Goal: Navigation & Orientation: Find specific page/section

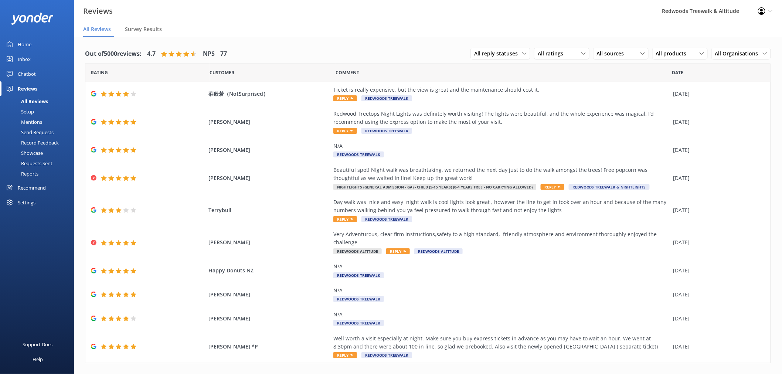
click at [37, 45] on link "Home" at bounding box center [37, 44] width 74 height 15
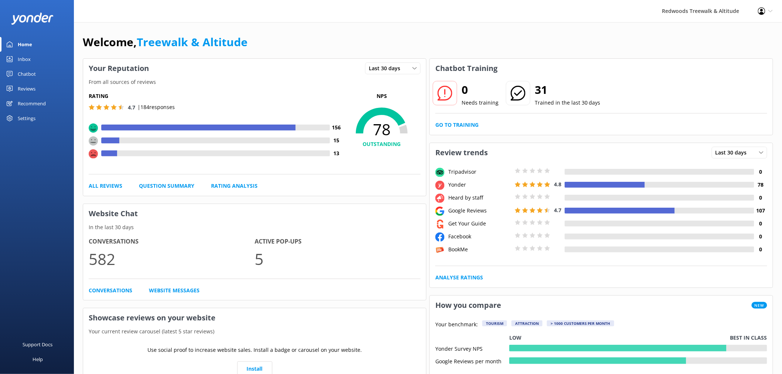
click at [31, 57] on link "Inbox" at bounding box center [37, 59] width 74 height 15
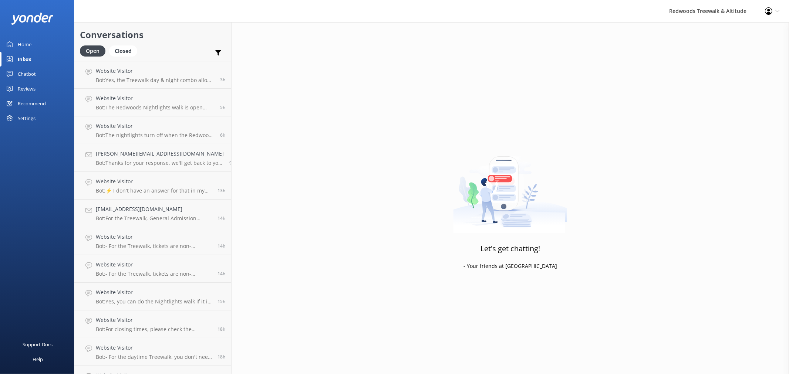
click at [27, 83] on div "Reviews" at bounding box center [27, 88] width 18 height 15
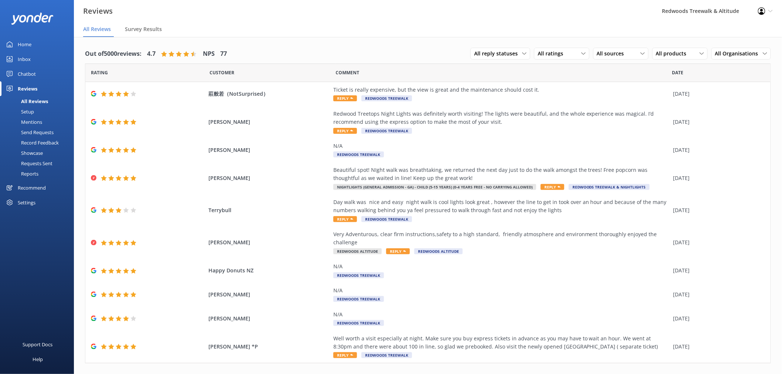
click at [36, 58] on link "Inbox" at bounding box center [37, 59] width 74 height 15
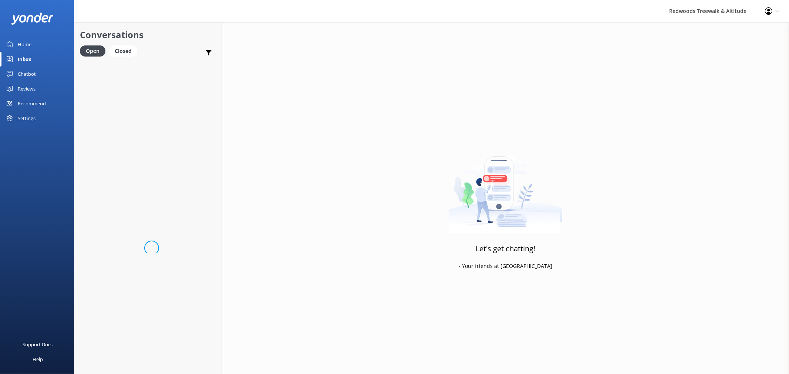
click at [36, 58] on link "Inbox" at bounding box center [37, 59] width 74 height 15
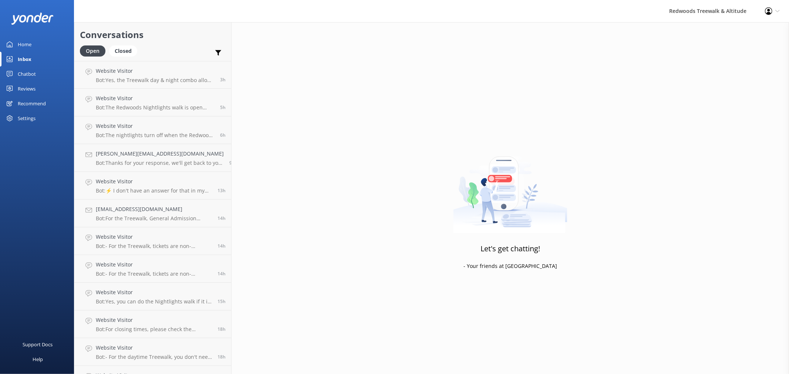
click at [36, 58] on link "Inbox" at bounding box center [37, 59] width 74 height 15
click at [35, 44] on link "Home" at bounding box center [37, 44] width 74 height 15
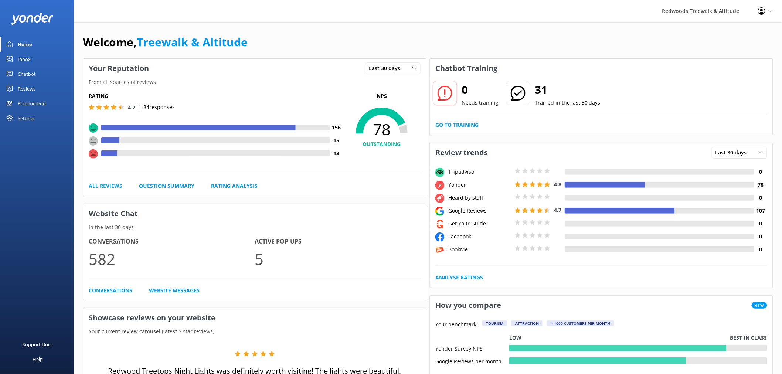
click at [24, 85] on div "Reviews" at bounding box center [27, 88] width 18 height 15
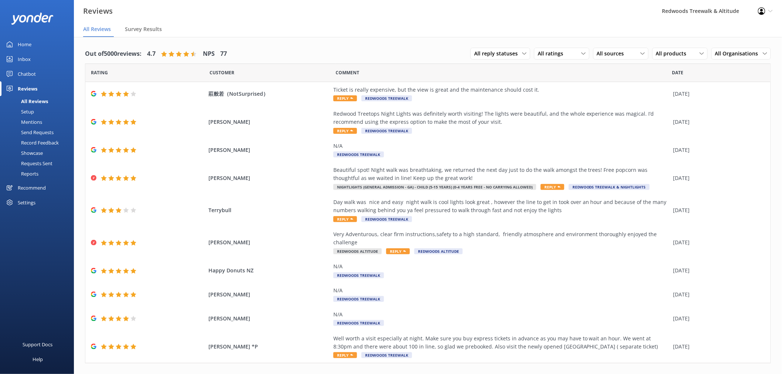
click at [31, 60] on link "Inbox" at bounding box center [37, 59] width 74 height 15
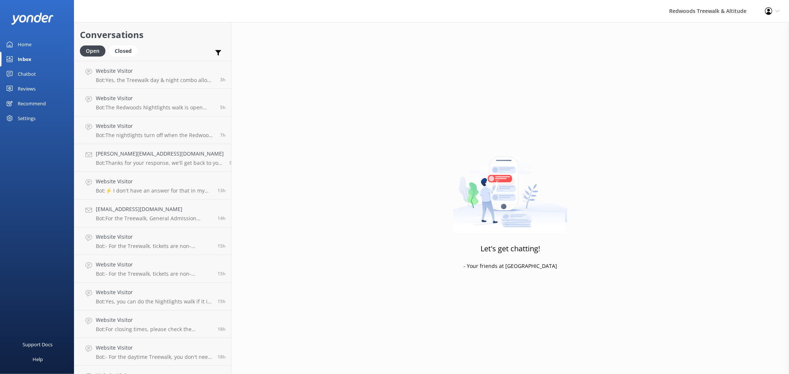
click at [35, 43] on link "Home" at bounding box center [37, 44] width 74 height 15
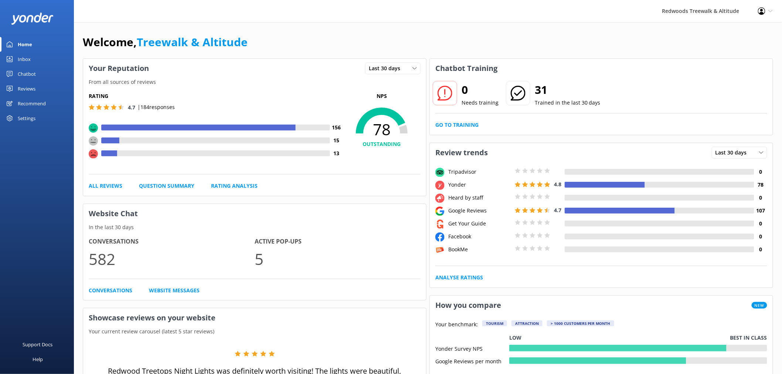
click at [38, 89] on link "Reviews" at bounding box center [37, 88] width 74 height 15
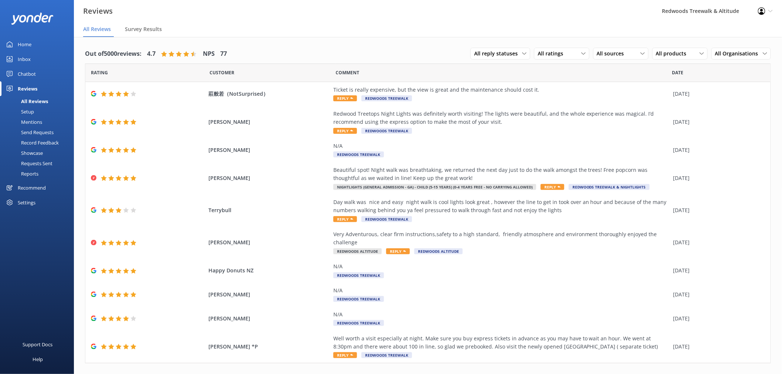
click at [41, 55] on link "Inbox" at bounding box center [37, 59] width 74 height 15
